Goal: Understand process/instructions: Learn how to perform a task or action

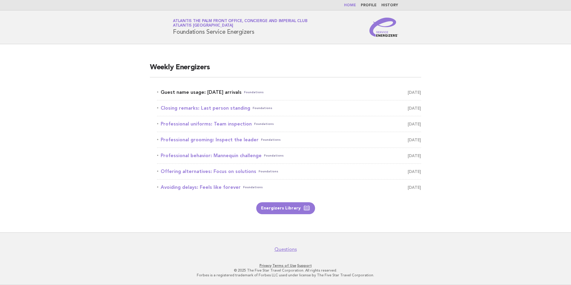
click at [223, 92] on link "Guest name usage: Today's arrivals Foundations September 1" at bounding box center [289, 92] width 264 height 8
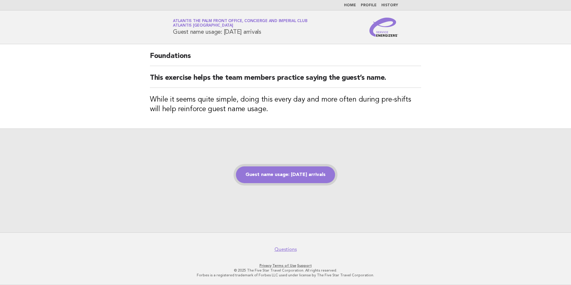
click at [299, 176] on link "Guest name usage: [DATE] arrivals" at bounding box center [285, 174] width 99 height 17
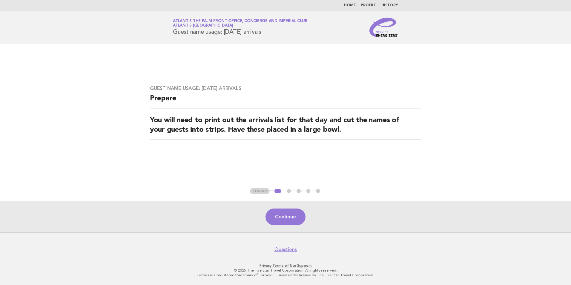
click at [294, 226] on div "Continue" at bounding box center [285, 216] width 571 height 31
click at [295, 220] on button "Continue" at bounding box center [286, 217] width 40 height 17
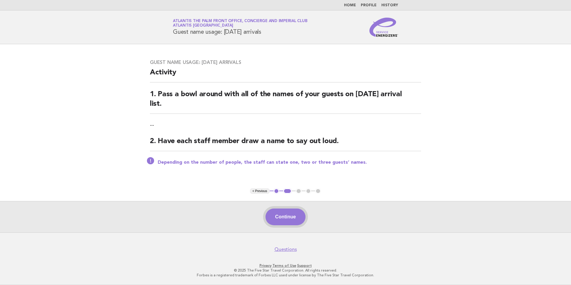
click at [295, 220] on button "Continue" at bounding box center [286, 217] width 40 height 17
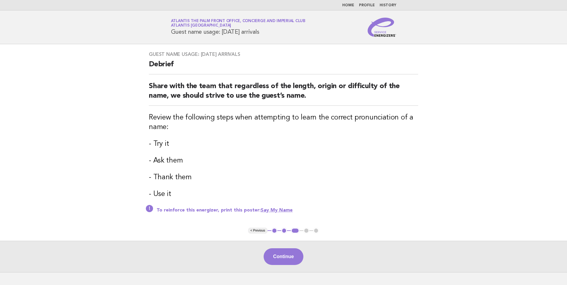
click at [276, 248] on div "Continue" at bounding box center [283, 256] width 567 height 31
click at [275, 255] on button "Continue" at bounding box center [283, 256] width 40 height 17
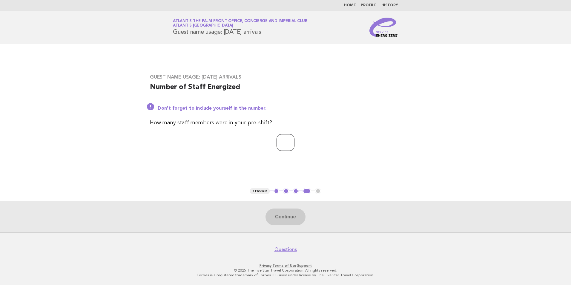
click at [281, 148] on input "number" at bounding box center [286, 142] width 18 height 17
type input "*"
click at [280, 223] on button "Continue" at bounding box center [286, 217] width 40 height 17
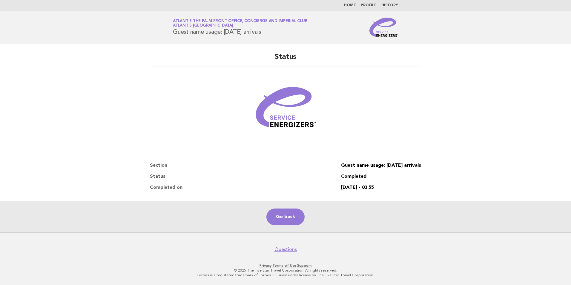
click at [59, 104] on main "Status Section Guest name usage: [DATE] arrivals Status Completed Completed on …" at bounding box center [285, 138] width 571 height 188
